Goal: Communication & Community: Answer question/provide support

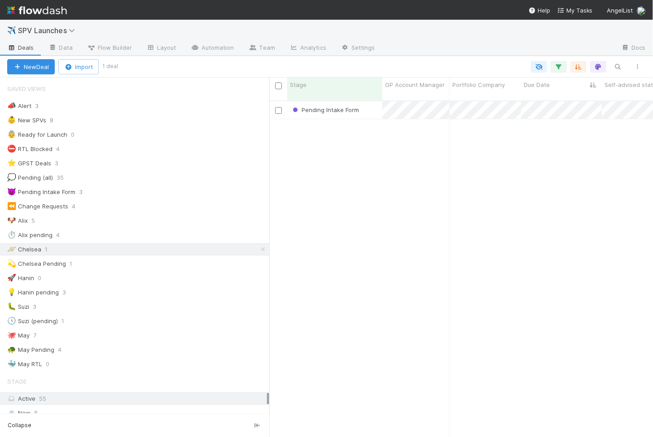
scroll to position [344, 384]
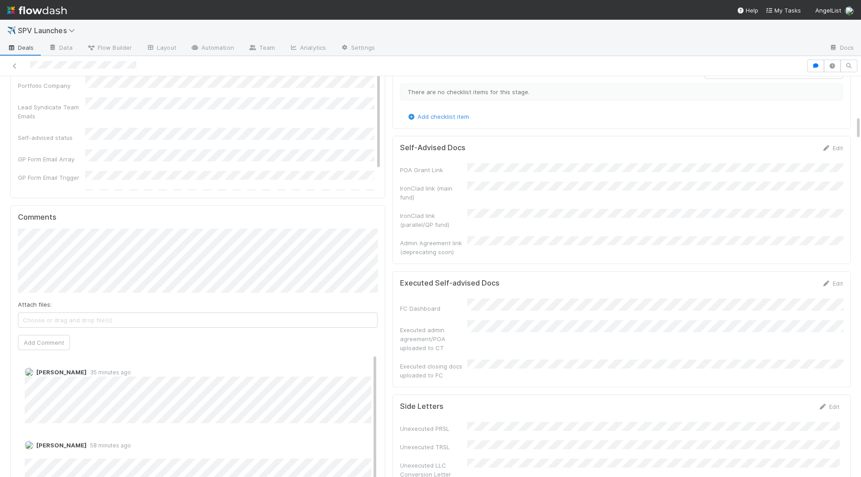
scroll to position [678, 0]
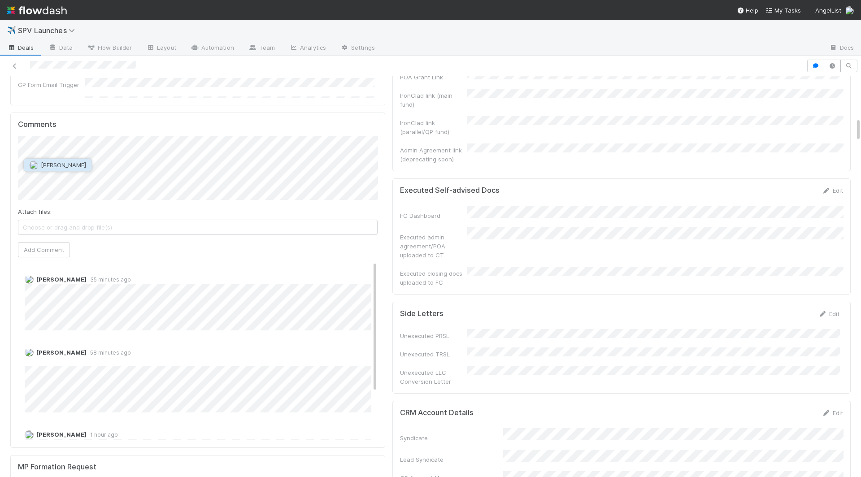
click at [42, 166] on span "[PERSON_NAME]" at bounding box center [63, 165] width 45 height 7
click at [41, 236] on div "Attach files: Choose or drag and drop file(s) Add Comment" at bounding box center [198, 197] width 360 height 122
click at [41, 247] on button "Add Comment" at bounding box center [44, 249] width 52 height 15
